Goal: Task Accomplishment & Management: Manage account settings

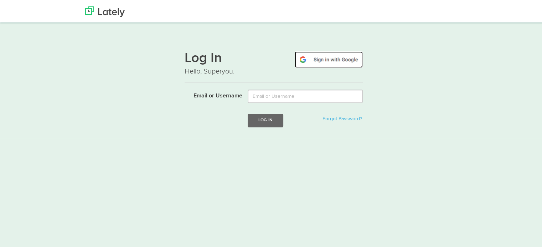
click at [319, 57] on img at bounding box center [329, 58] width 68 height 16
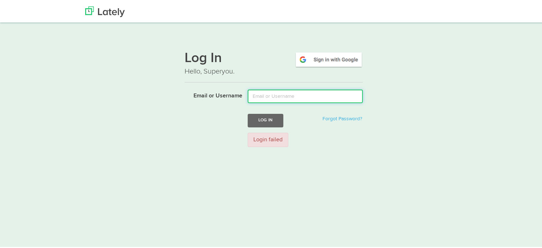
click at [278, 97] on input "Email or Username" at bounding box center [305, 95] width 115 height 14
type input "bpiacentini@capcenter.com"
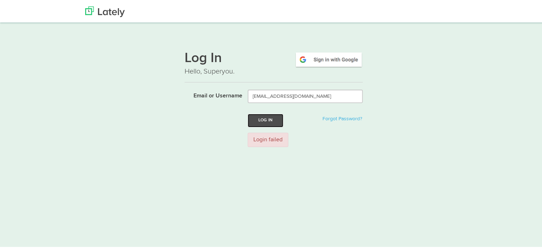
click at [266, 117] on button "Log In" at bounding box center [266, 119] width 36 height 13
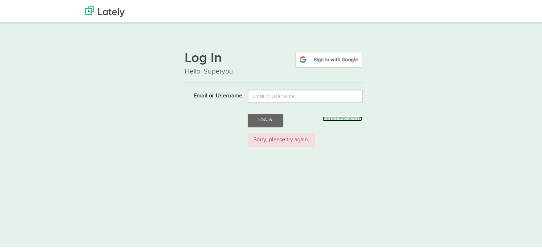
click at [341, 116] on link "Forgot Password?" at bounding box center [343, 117] width 40 height 5
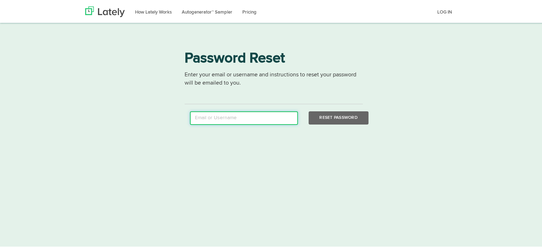
click at [235, 117] on input "email" at bounding box center [244, 117] width 108 height 14
type input "bpiacentini@gmail.com"
click at [309, 110] on button "Reset Password" at bounding box center [339, 116] width 60 height 13
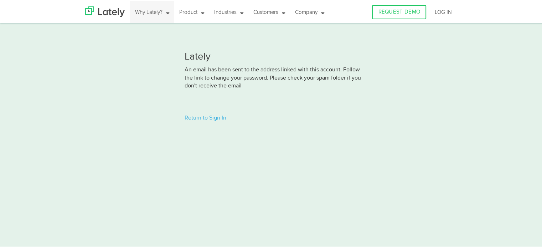
click at [150, 10] on link "Why Lately?" at bounding box center [152, 11] width 44 height 22
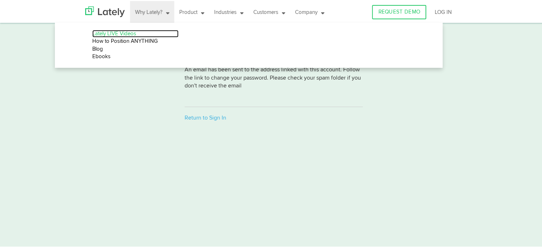
click at [114, 31] on link "Lately LIVE Videos" at bounding box center [135, 32] width 86 height 7
